Goal: Information Seeking & Learning: Learn about a topic

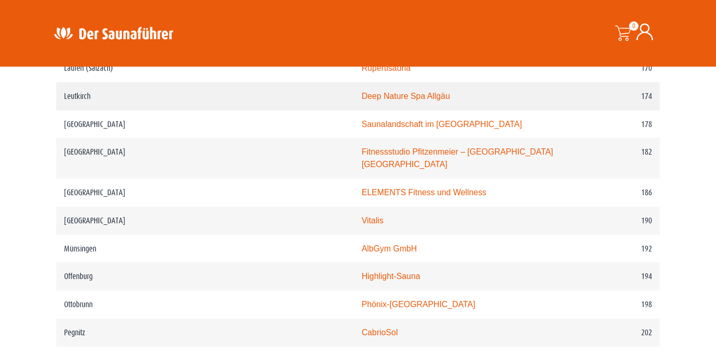
scroll to position [1674, 0]
click at [117, 33] on img at bounding box center [113, 33] width 135 height 20
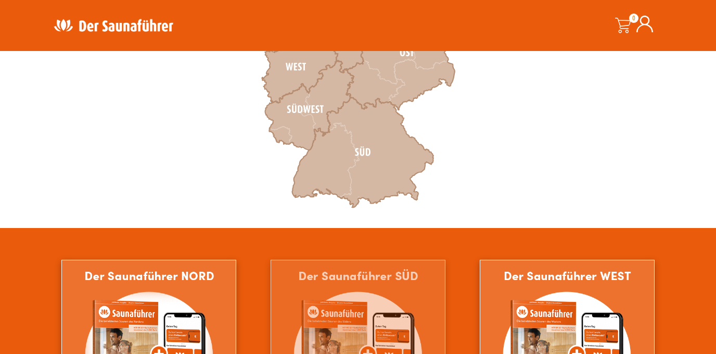
scroll to position [312, 0]
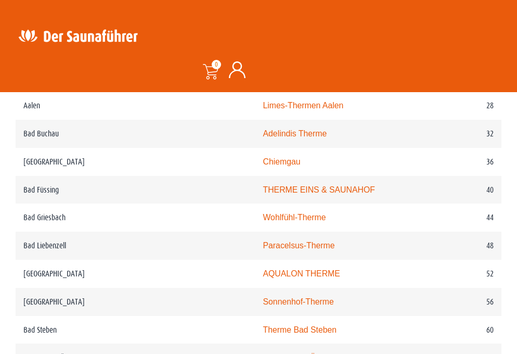
scroll to position [609, 0]
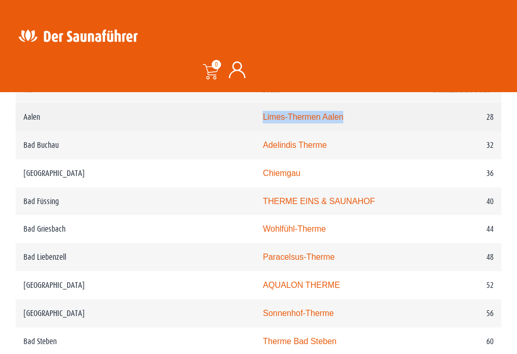
drag, startPoint x: 297, startPoint y: 126, endPoint x: 197, endPoint y: 121, distance: 100.1
click at [197, 121] on tr "Aalen Limes-Thermen Aalen 28" at bounding box center [259, 117] width 486 height 28
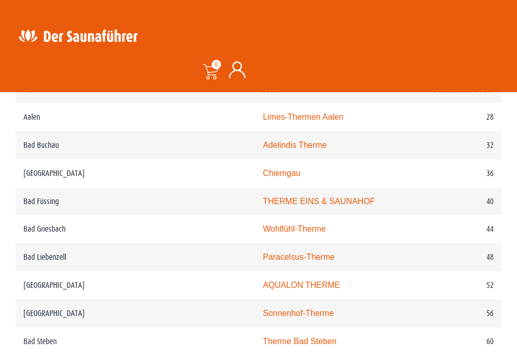
click at [425, 31] on div "Suche" at bounding box center [382, 35] width 233 height 35
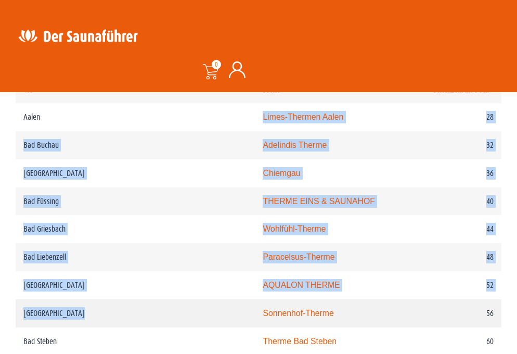
drag, startPoint x: 200, startPoint y: 113, endPoint x: 311, endPoint y: 301, distance: 218.8
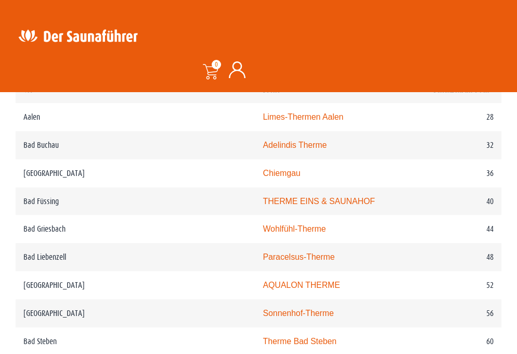
click at [361, 65] on div "Suche 0 0,00 €" at bounding box center [258, 45] width 496 height 71
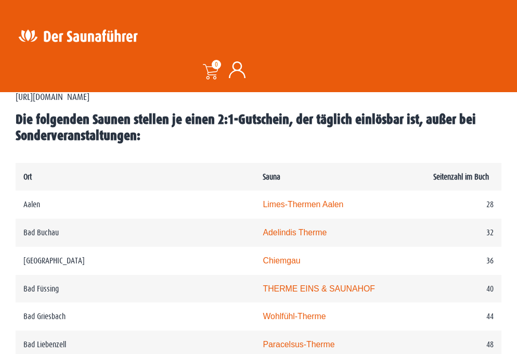
scroll to position [509, 0]
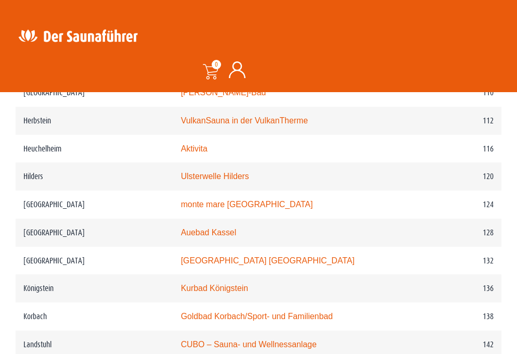
scroll to position [1233, 0]
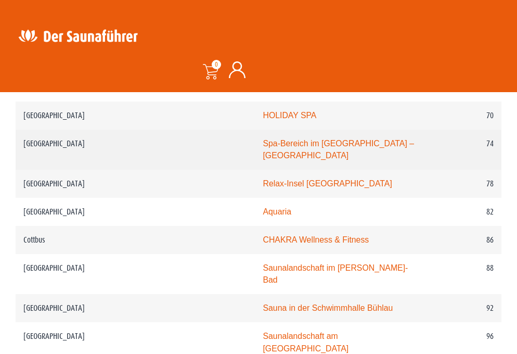
scroll to position [928, 0]
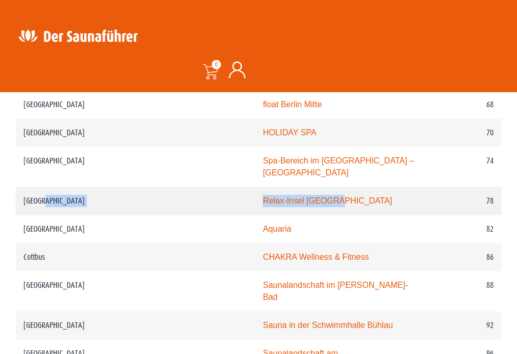
drag, startPoint x: 303, startPoint y: 197, endPoint x: 200, endPoint y: 187, distance: 104.0
click at [200, 187] on tr "Berlin Relax-Insel Marzahn 78" at bounding box center [259, 201] width 486 height 28
copy tr "Relax-Insel Marzahn"
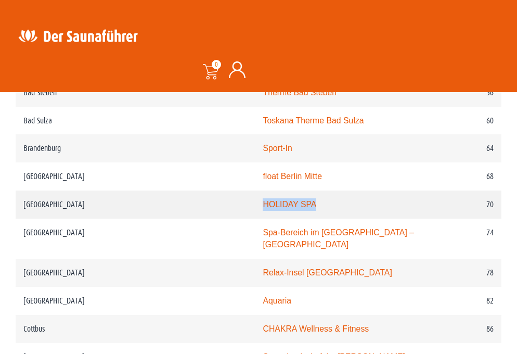
scroll to position [855, 0]
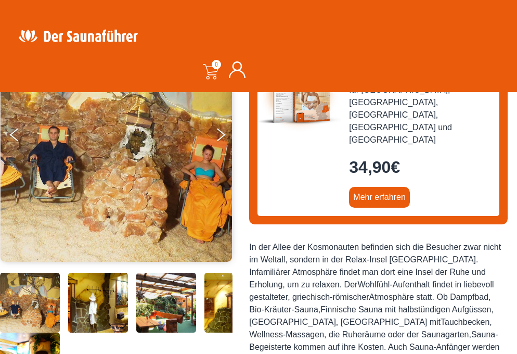
scroll to position [139, 0]
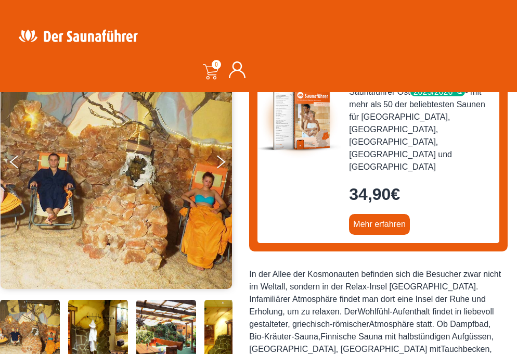
click at [95, 321] on img at bounding box center [98, 330] width 60 height 60
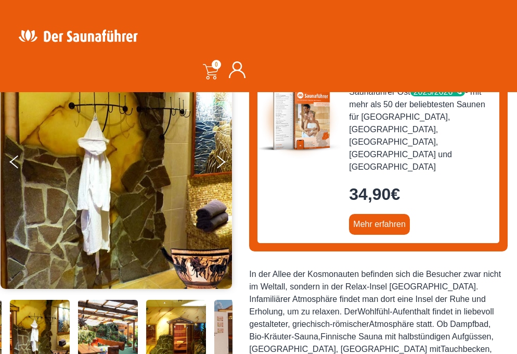
click at [120, 324] on img at bounding box center [108, 330] width 60 height 60
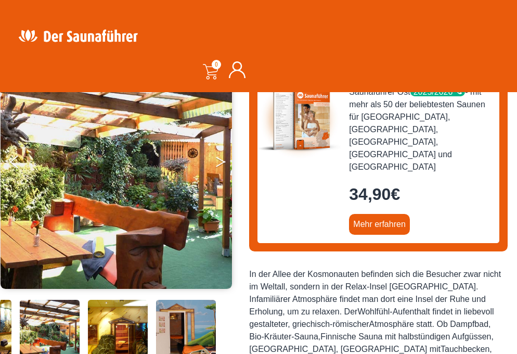
click at [221, 159] on icon "Next" at bounding box center [220, 160] width 9 height 6
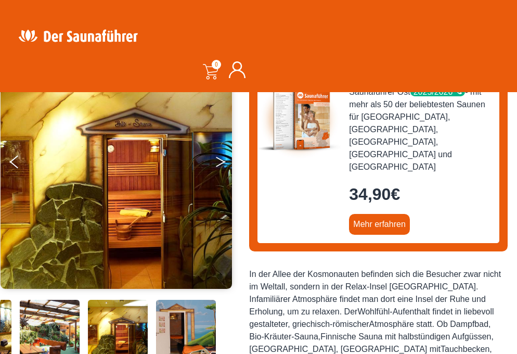
click at [221, 159] on icon "Next" at bounding box center [220, 160] width 9 height 6
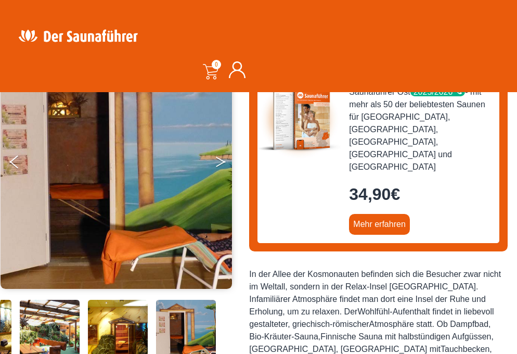
click at [221, 159] on icon "Next" at bounding box center [220, 160] width 9 height 6
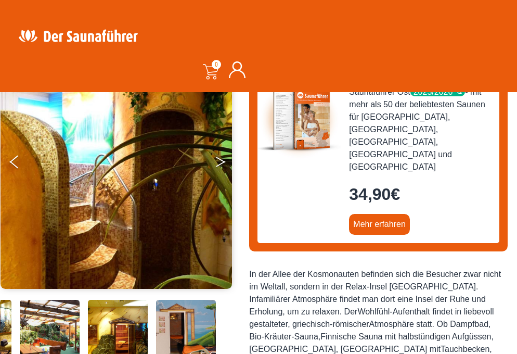
click at [221, 159] on icon "Next" at bounding box center [220, 160] width 9 height 6
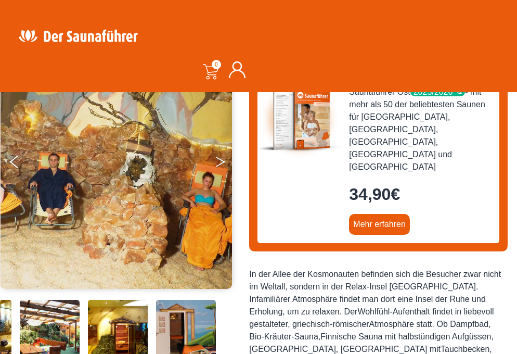
click at [221, 159] on icon "Next" at bounding box center [220, 160] width 9 height 6
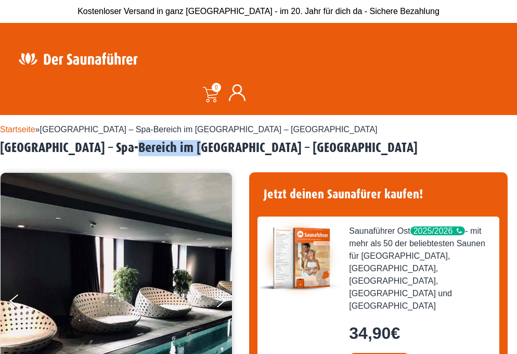
drag, startPoint x: 191, startPoint y: 150, endPoint x: 123, endPoint y: 149, distance: 68.2
click at [123, 149] on h2 "[GEOGRAPHIC_DATA] – Spa-Bereich im [GEOGRAPHIC_DATA] – [GEOGRAPHIC_DATA]" at bounding box center [258, 148] width 517 height 16
copy h2 "Holmes Place"
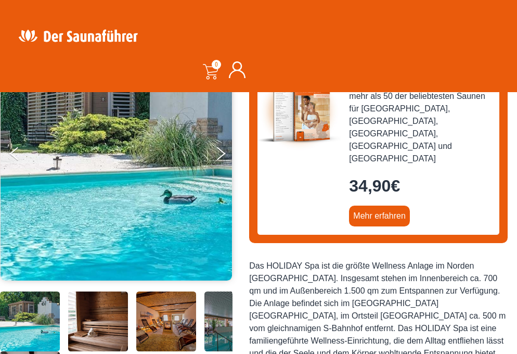
scroll to position [165, 0]
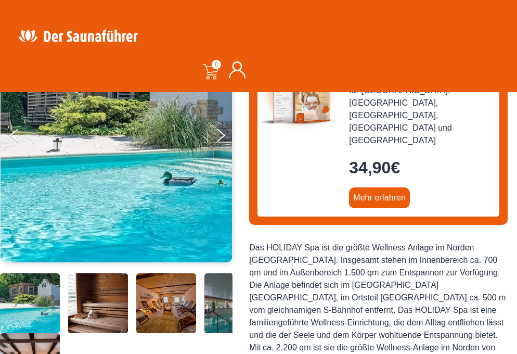
click at [108, 283] on img at bounding box center [98, 303] width 60 height 60
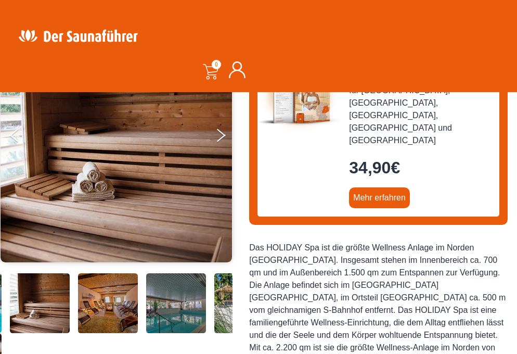
click at [153, 285] on div at bounding box center [117, 333] width 350 height 120
click at [114, 301] on img at bounding box center [108, 303] width 60 height 60
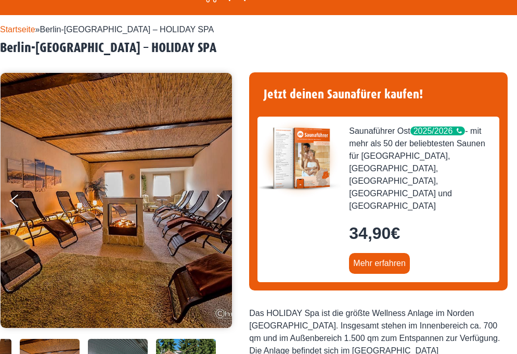
scroll to position [0, 0]
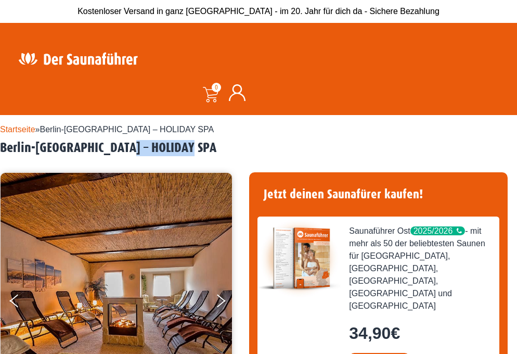
drag, startPoint x: 203, startPoint y: 151, endPoint x: 128, endPoint y: 148, distance: 75.0
click at [128, 148] on h2 "Berlin-[GEOGRAPHIC_DATA] – HOLIDAY SPA" at bounding box center [258, 148] width 517 height 16
copy h2 "HOLIDAY SPA"
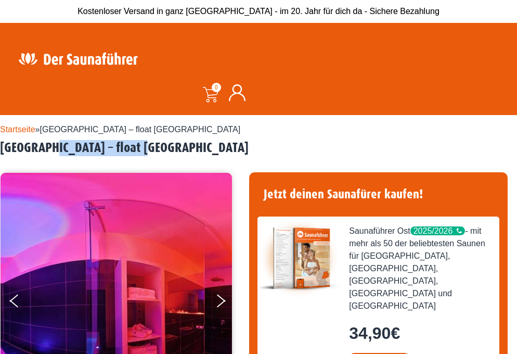
drag, startPoint x: 148, startPoint y: 147, endPoint x: 42, endPoint y: 150, distance: 106.2
click at [42, 150] on h2 "Berlin – float Berlin Mitte" at bounding box center [258, 148] width 517 height 16
copy h2 "float Berlin Mitte"
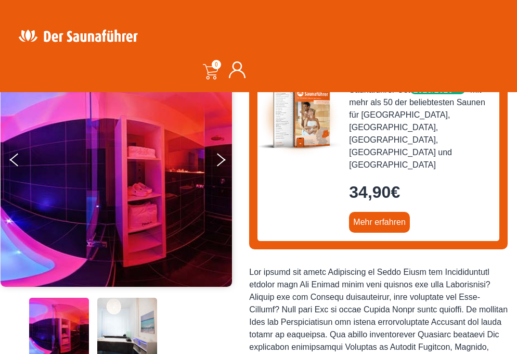
scroll to position [314, 0]
